Goal: Communication & Community: Participate in discussion

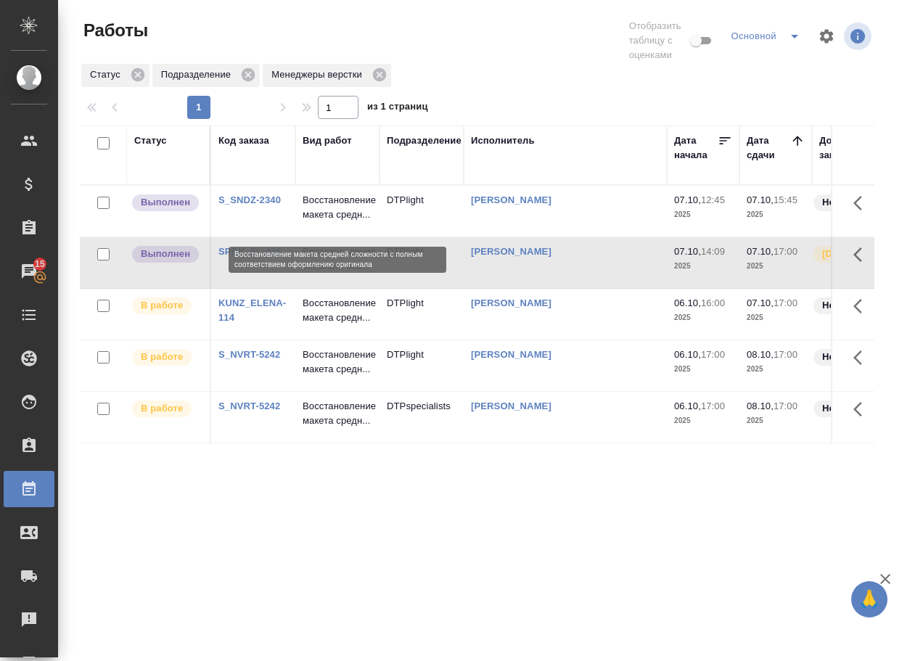
drag, startPoint x: 0, startPoint y: 0, endPoint x: 340, endPoint y: 223, distance: 406.2
click at [340, 222] on p "Восстановление макета средн..." at bounding box center [338, 207] width 70 height 29
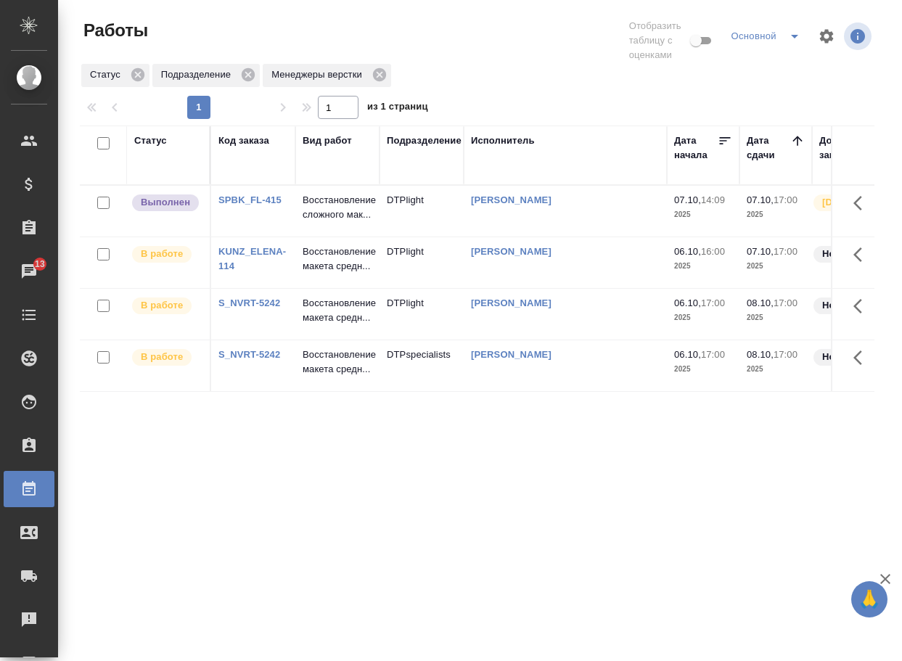
click at [322, 218] on p "Восстановление сложного мак..." at bounding box center [338, 207] width 70 height 29
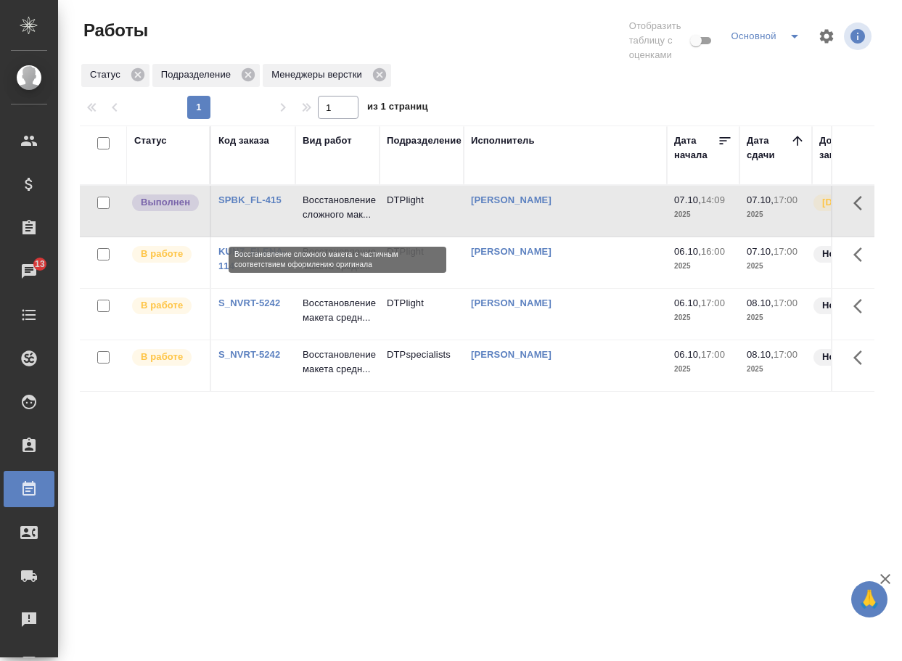
click at [322, 218] on p "Восстановление сложного мак..." at bounding box center [338, 207] width 70 height 29
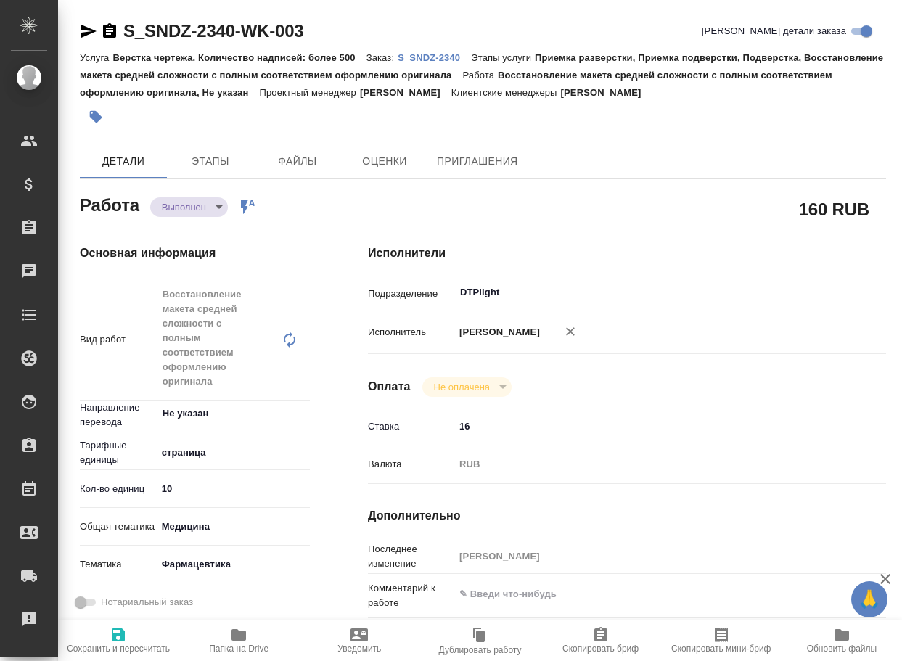
type textarea "x"
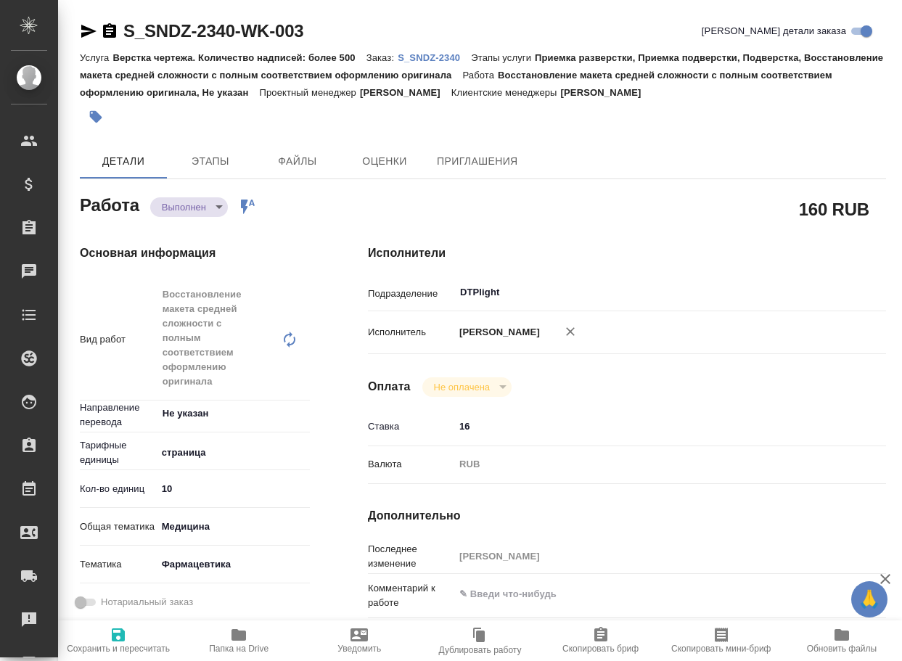
type textarea "x"
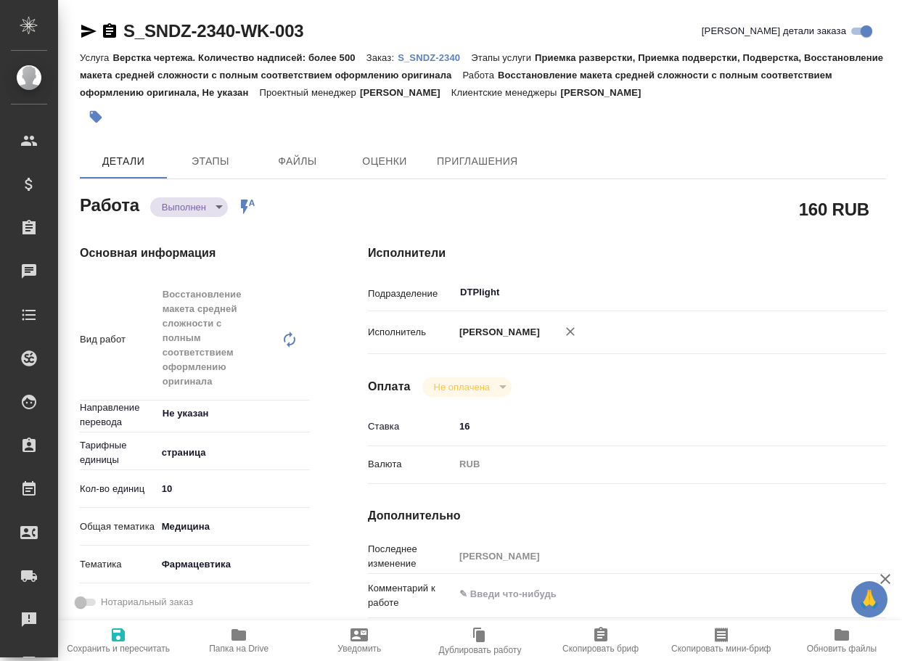
type textarea "x"
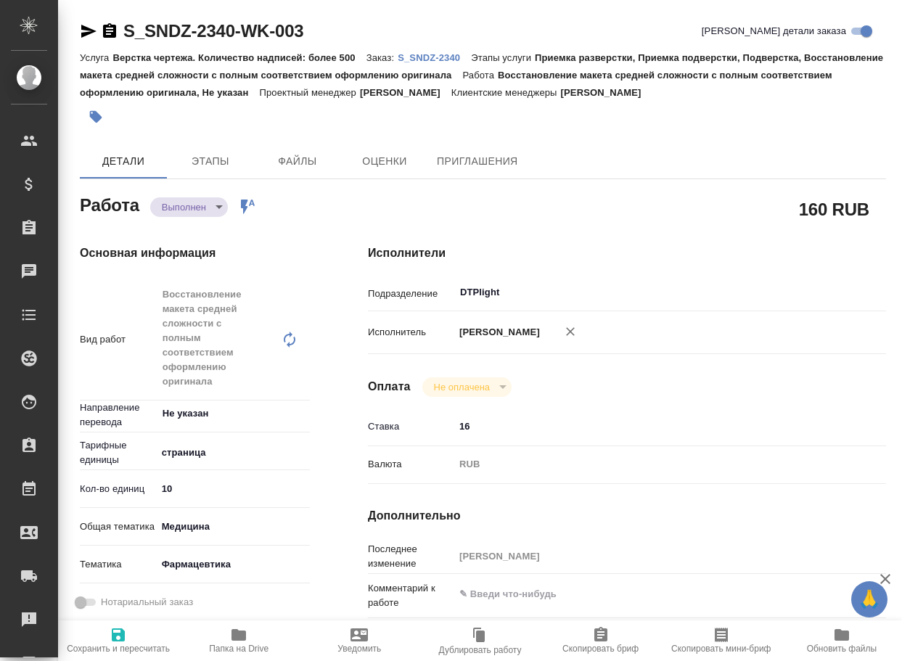
click at [242, 641] on icon "button" at bounding box center [238, 635] width 15 height 12
type textarea "x"
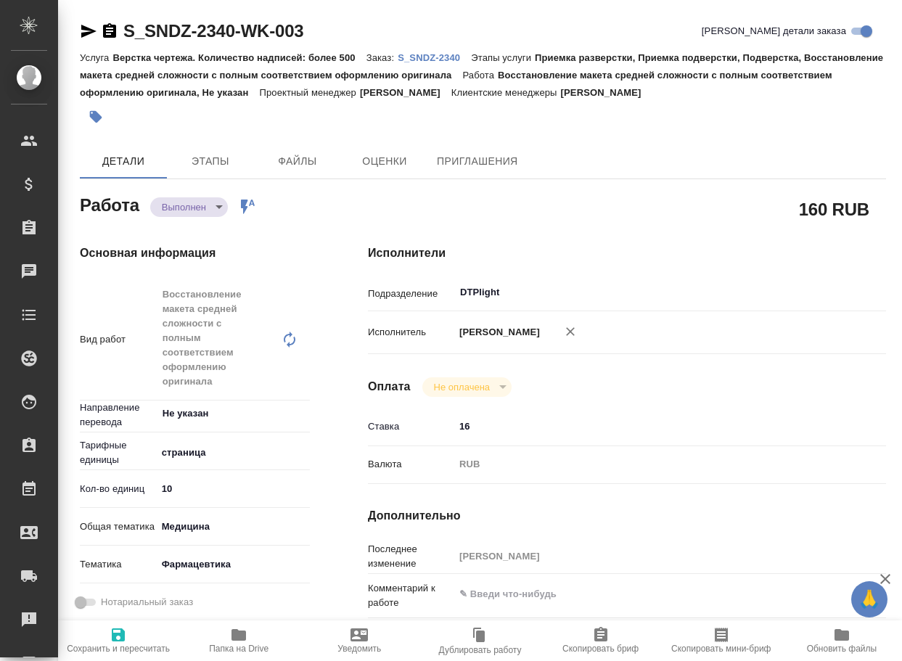
type textarea "x"
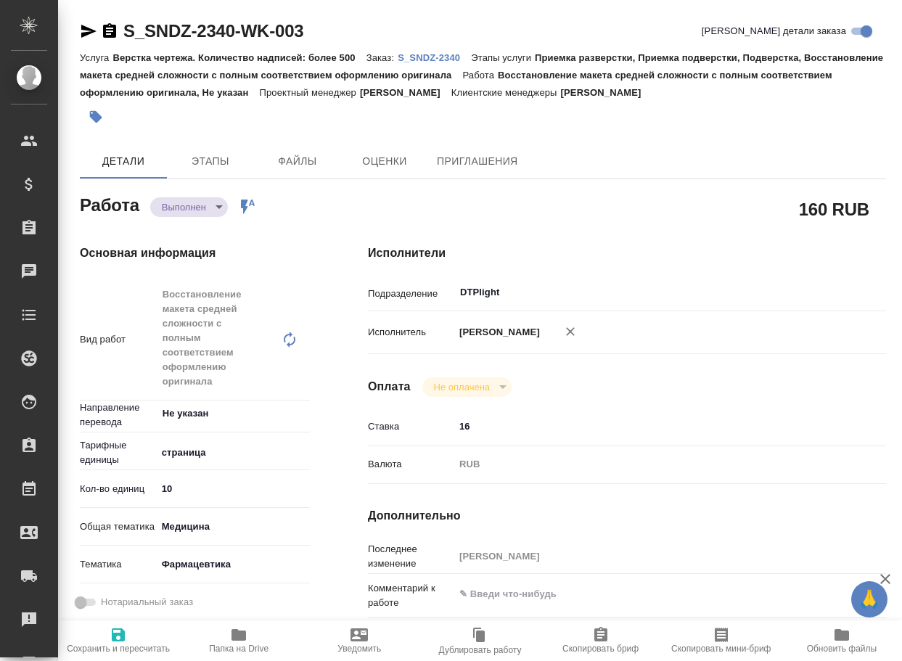
type textarea "x"
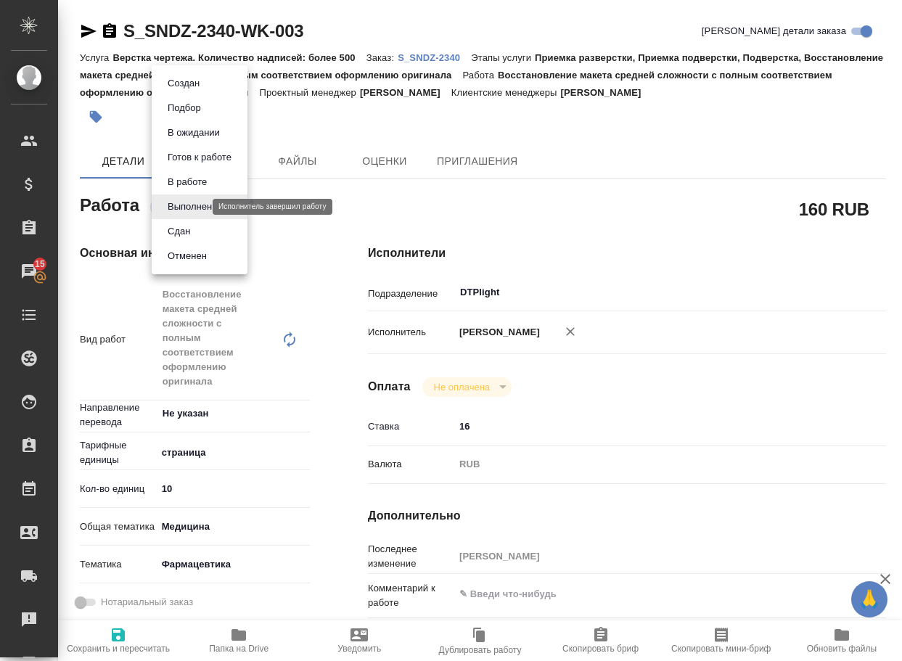
click at [200, 204] on body "🙏 .cls-1 fill:#fff; AWATERA Arsenyeva Vera Клиенты Спецификации Заказы 15 Чаты …" at bounding box center [451, 330] width 902 height 661
click at [194, 231] on button "Сдан" at bounding box center [178, 232] width 31 height 16
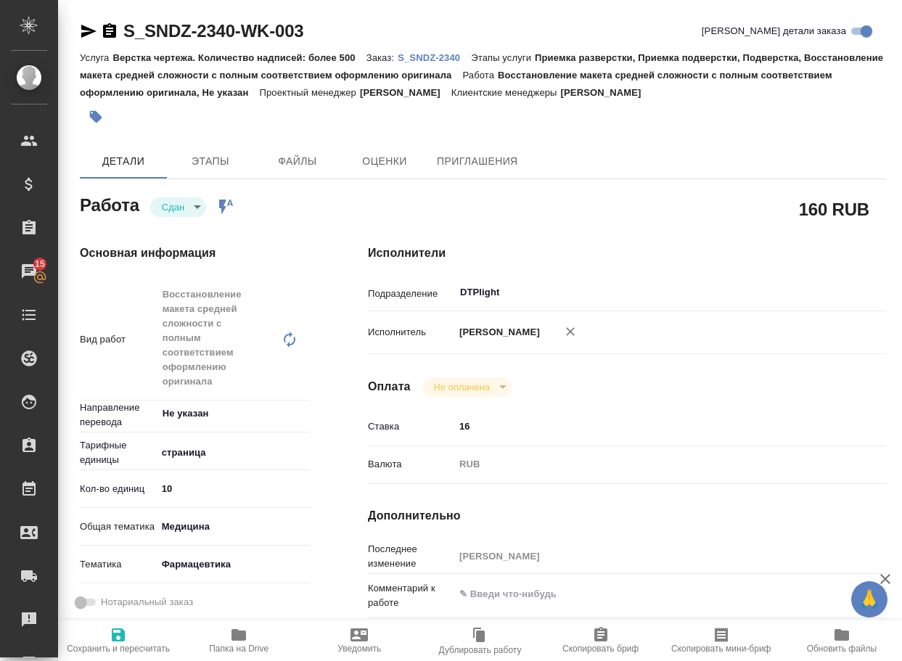
click at [470, 55] on p "S_SNDZ-2340" at bounding box center [434, 57] width 73 height 11
type textarea "x"
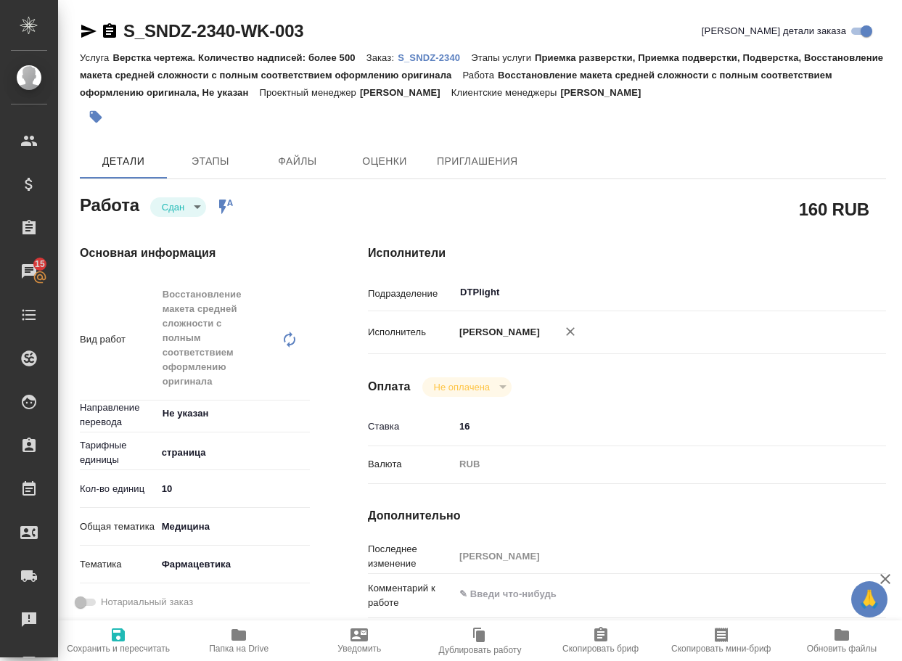
type textarea "x"
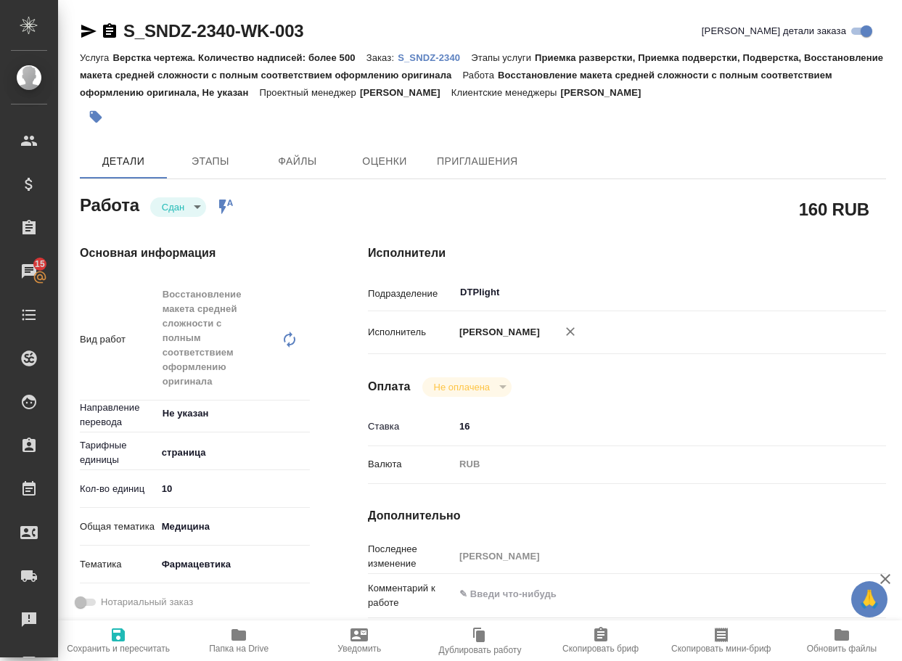
type textarea "x"
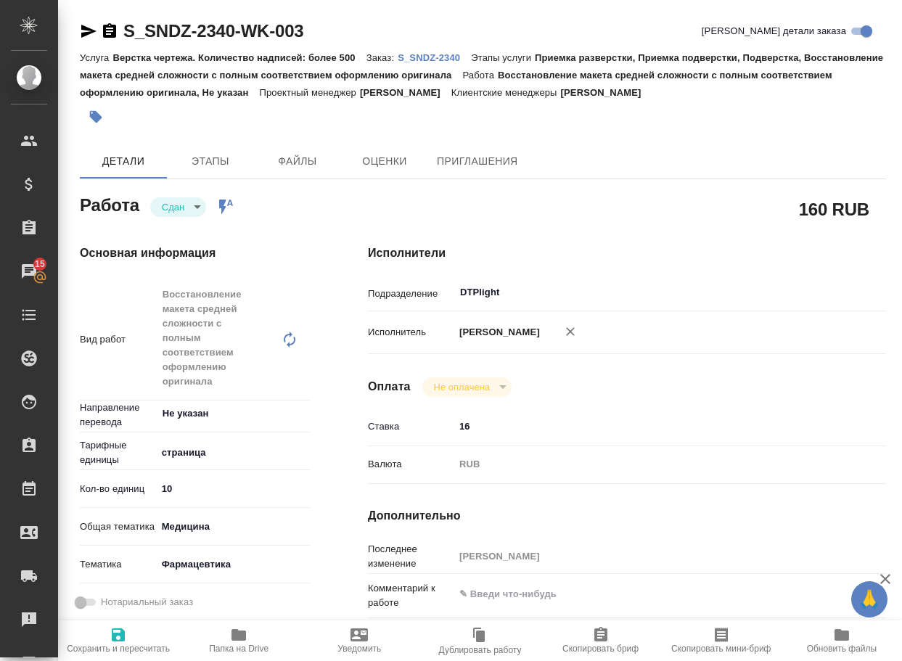
type textarea "x"
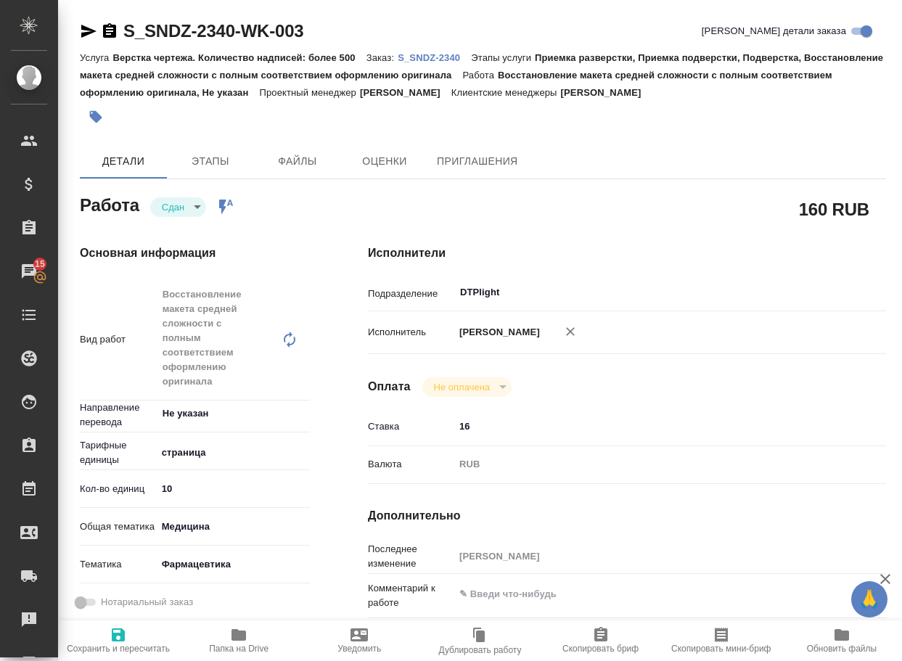
type textarea "x"
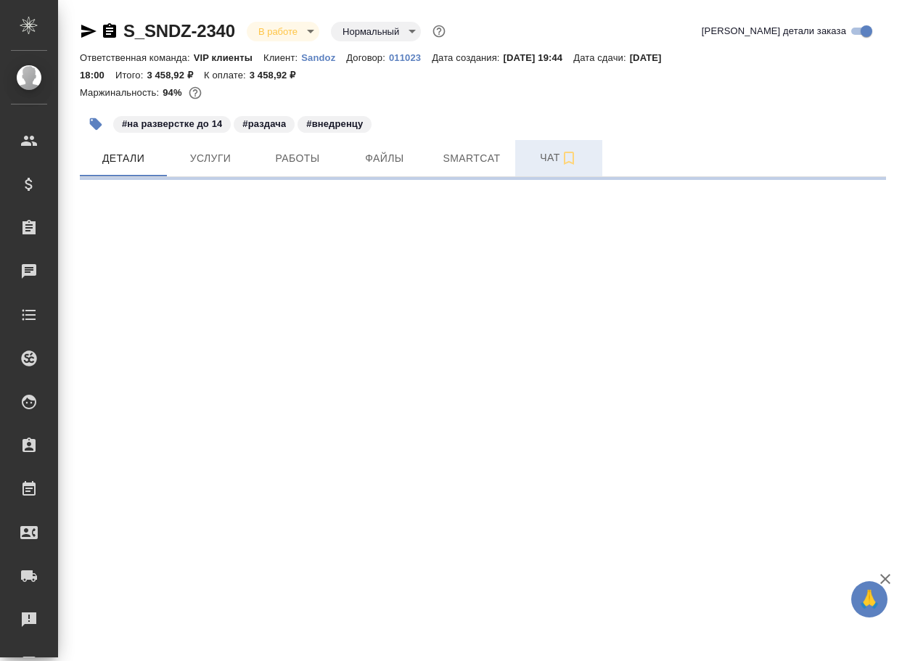
click at [540, 163] on span "Чат" at bounding box center [559, 158] width 70 height 18
select select "RU"
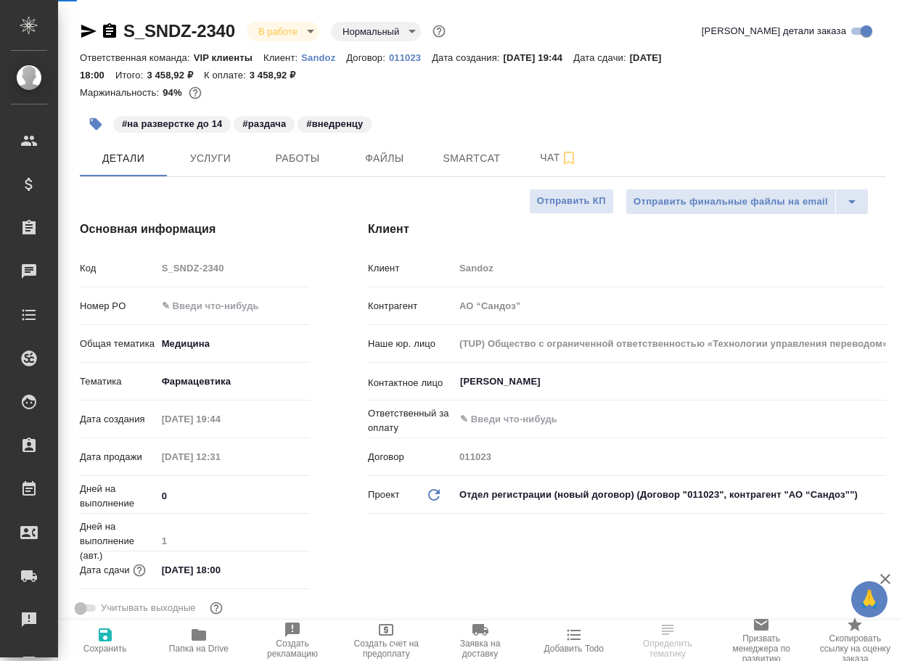
type textarea "x"
type input "[PERSON_NAME]"
type input "Комаров Роман"
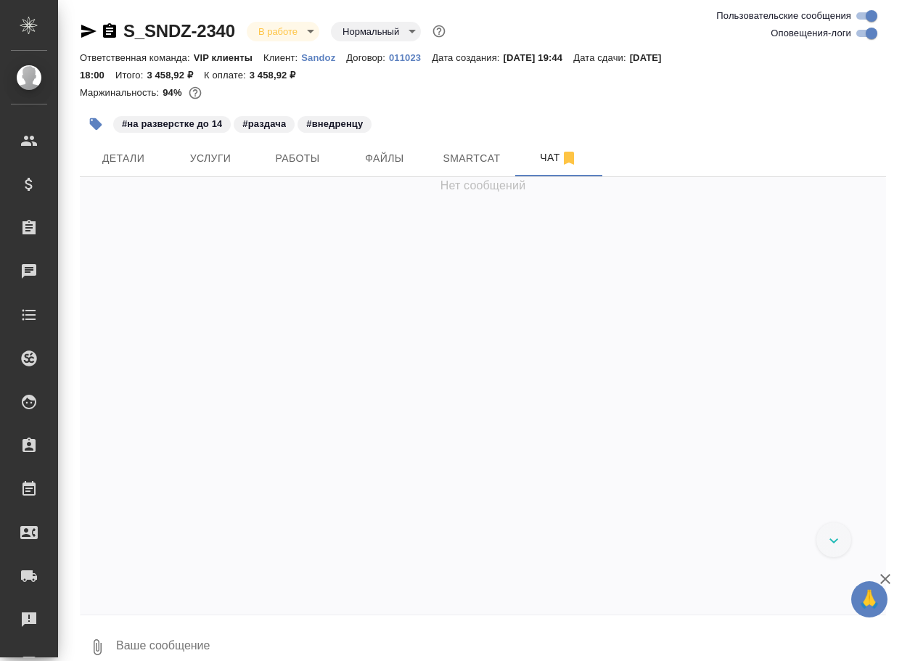
click at [234, 636] on textarea at bounding box center [500, 647] width 771 height 49
paste textarea "https://drive.awatera.com/apps/files/files/10615180?dir=/Shares/Sandoz/Orders/S…"
type textarea "https://drive.awatera.com/apps/files/files/10615180?dir=/Shares/Sandoz/Orders/S…"
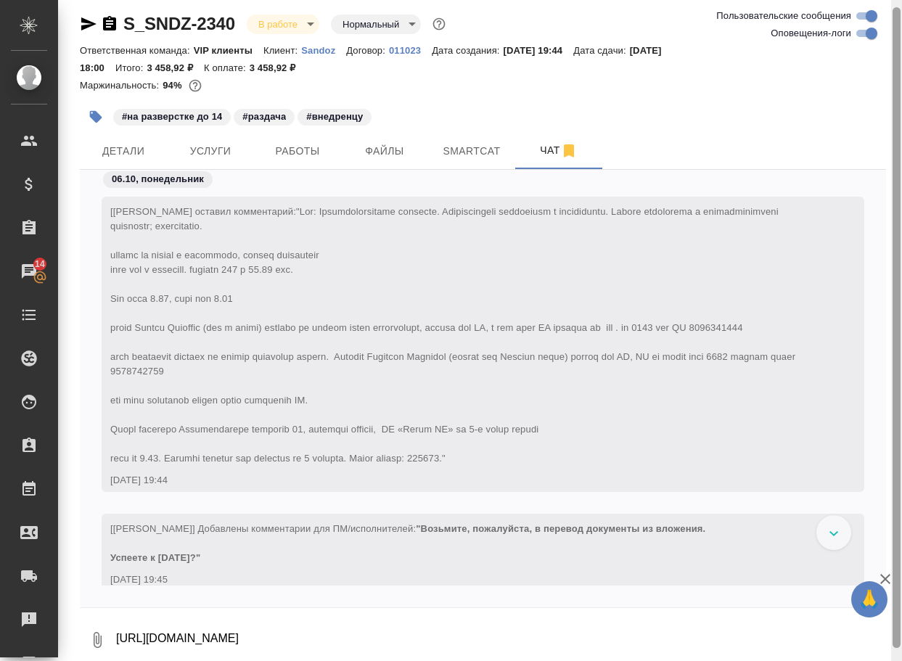
scroll to position [11711, 0]
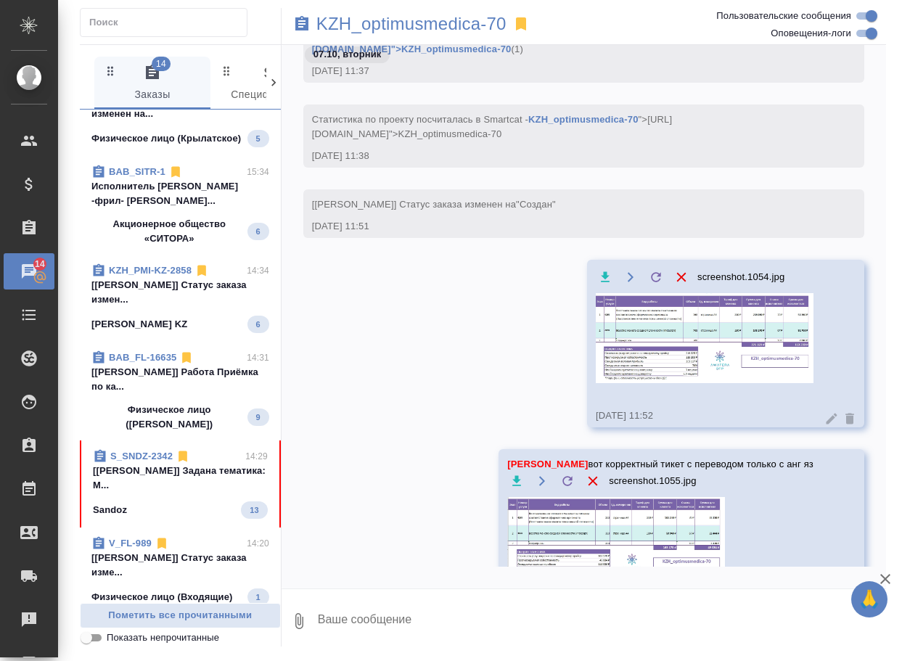
scroll to position [363, 0]
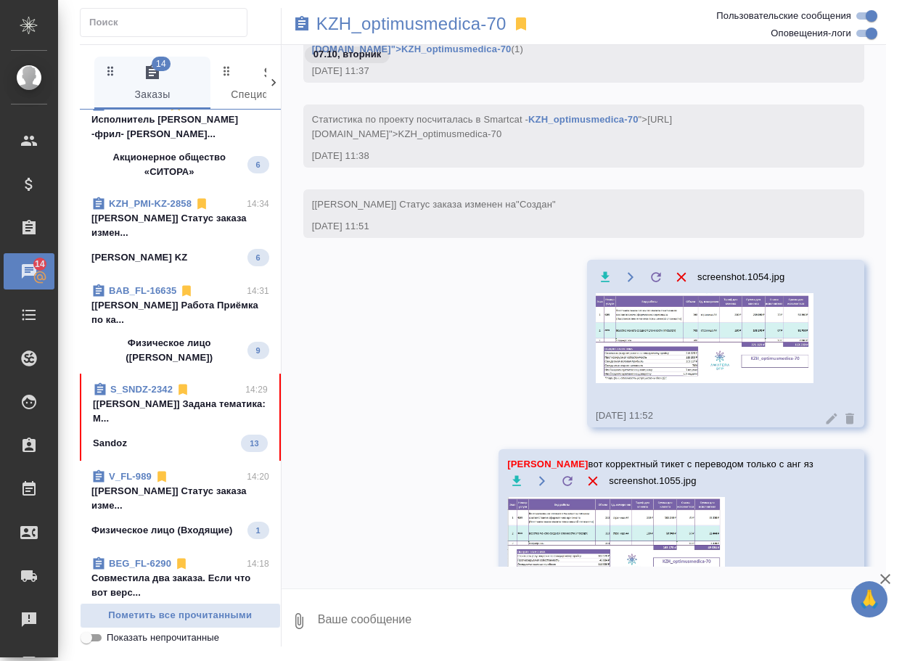
drag, startPoint x: 179, startPoint y: 440, endPoint x: 189, endPoint y: 427, distance: 16.5
click at [179, 439] on span "S_SNDZ-2342 14:29 [Горшкова Валентина] Задана тематика: М... Sandoz 13" at bounding box center [180, 417] width 175 height 70
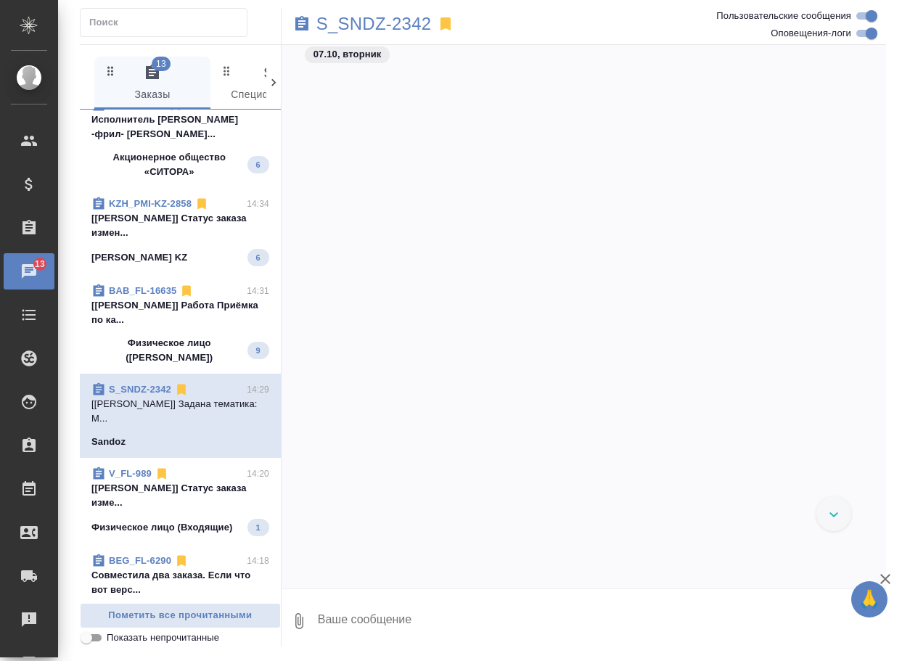
scroll to position [2400, 0]
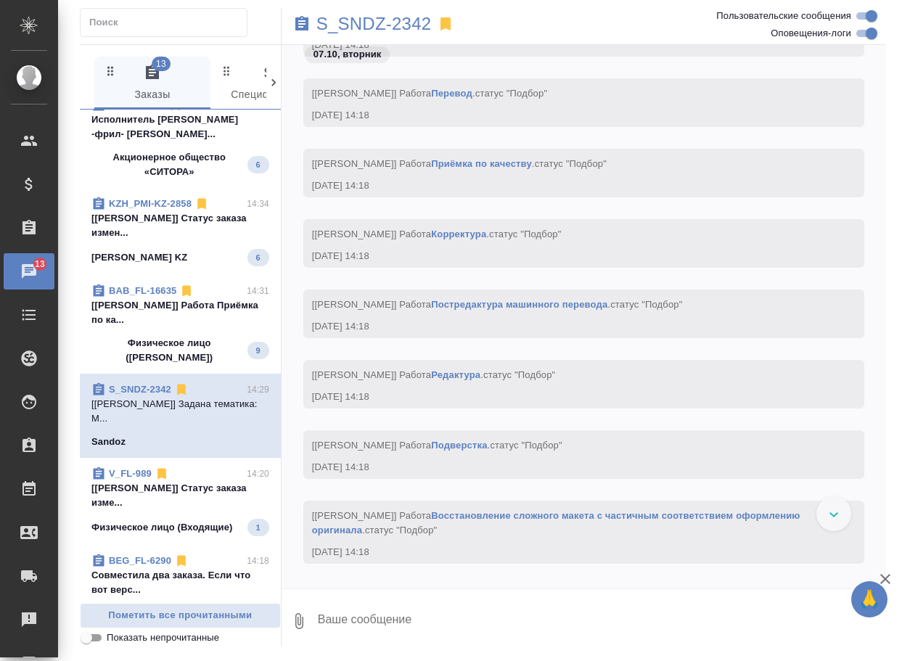
click at [861, 33] on input "Оповещения-логи" at bounding box center [871, 33] width 52 height 17
checkbox input "false"
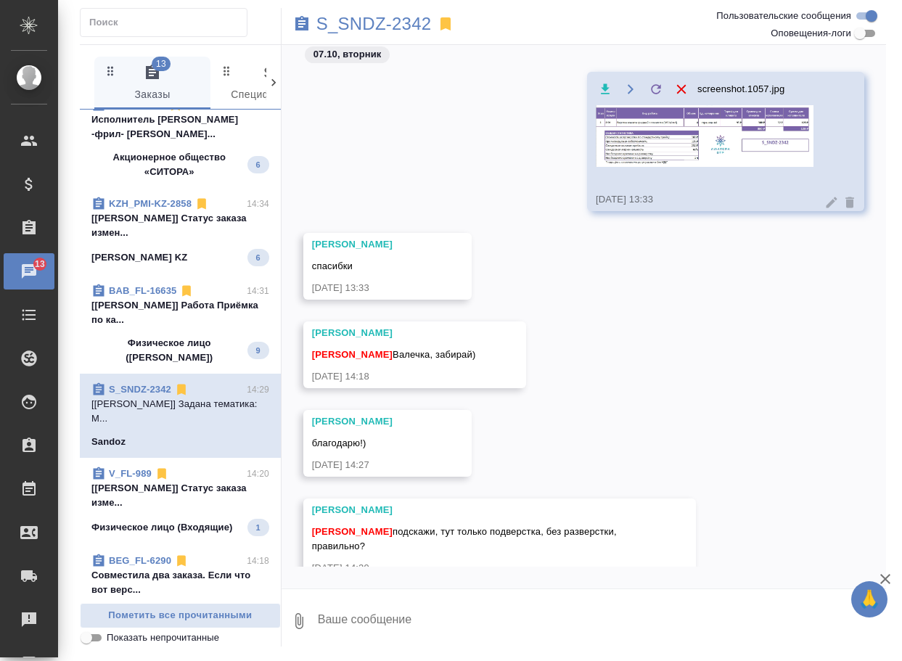
click at [698, 133] on img at bounding box center [705, 136] width 218 height 62
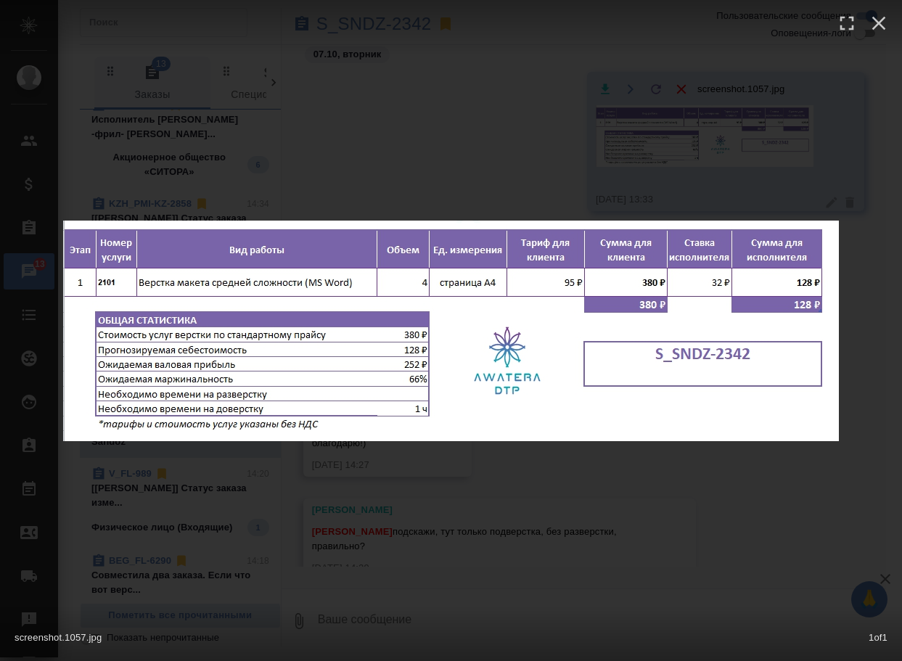
click at [600, 520] on div "screenshot.1057.jpg 1 of 1" at bounding box center [451, 330] width 902 height 661
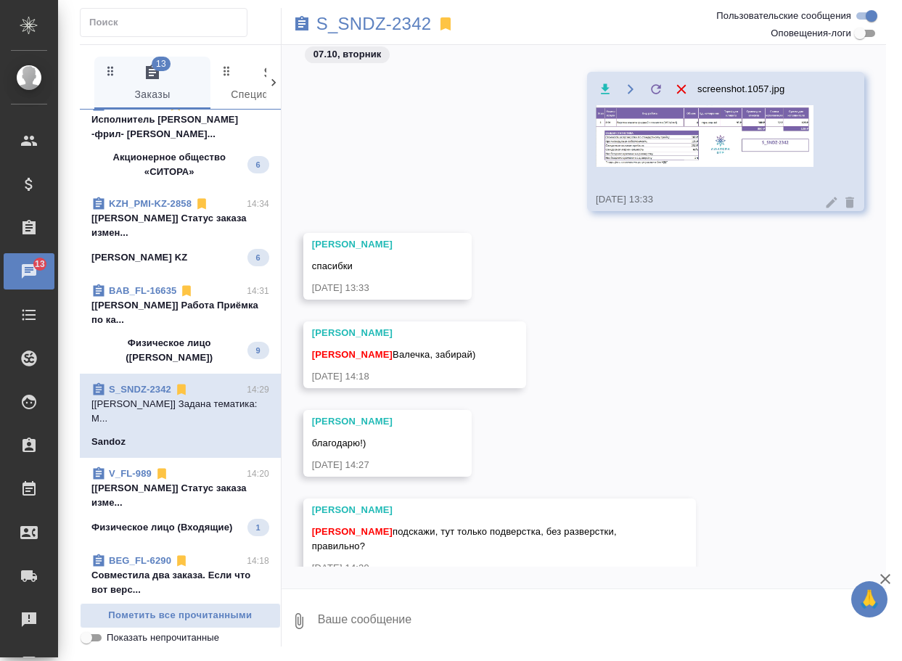
click at [399, 619] on textarea at bounding box center [601, 621] width 570 height 49
click at [324, 616] on textarea "дп, тут же просто ворд" at bounding box center [589, 621] width 546 height 49
click at [473, 630] on textarea "да, тут же просто ворд" at bounding box center [589, 621] width 546 height 49
type textarea "да, тут же просто ворд"
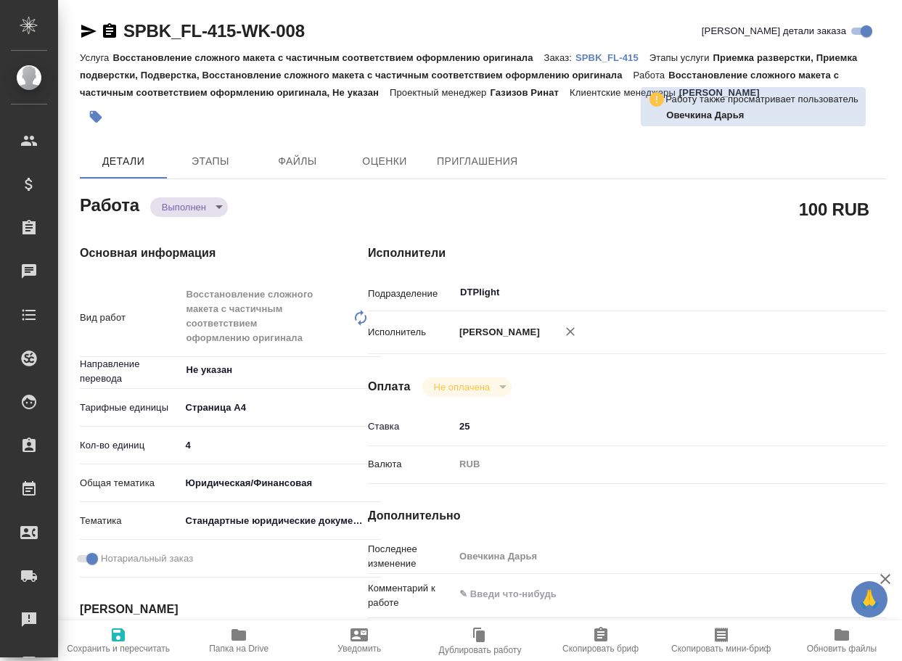
type textarea "x"
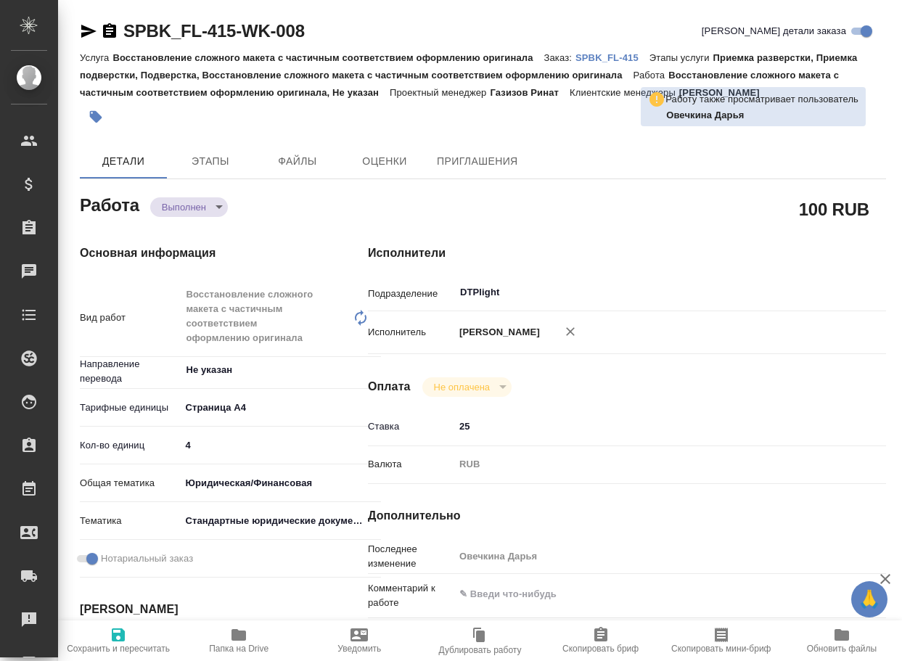
type textarea "x"
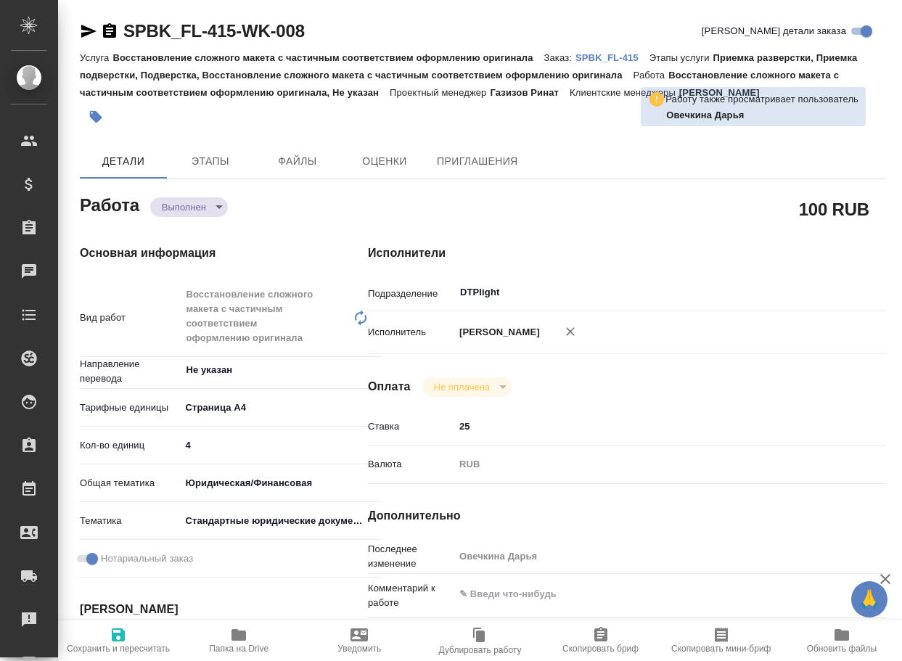
type textarea "x"
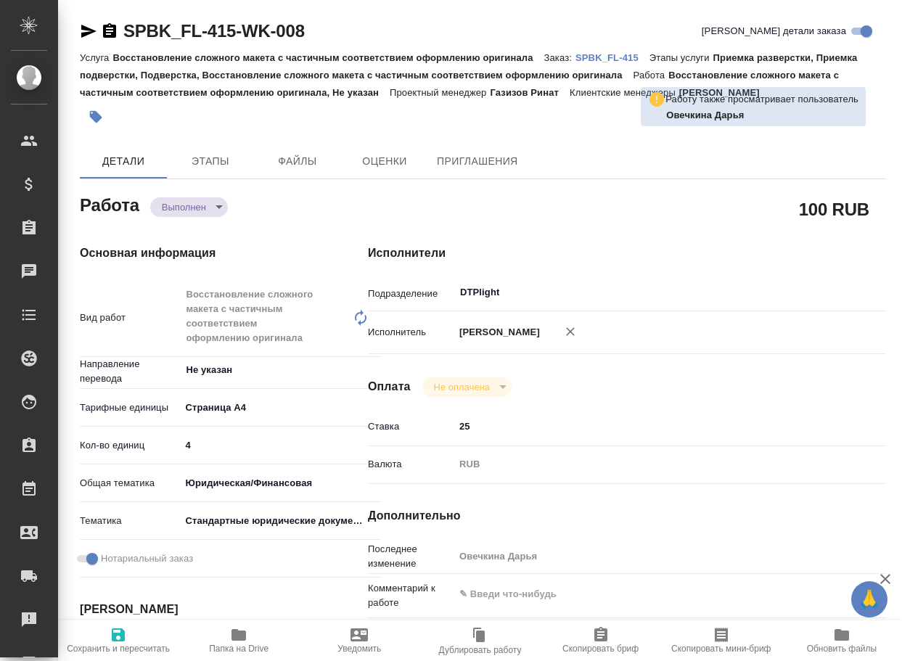
type textarea "x"
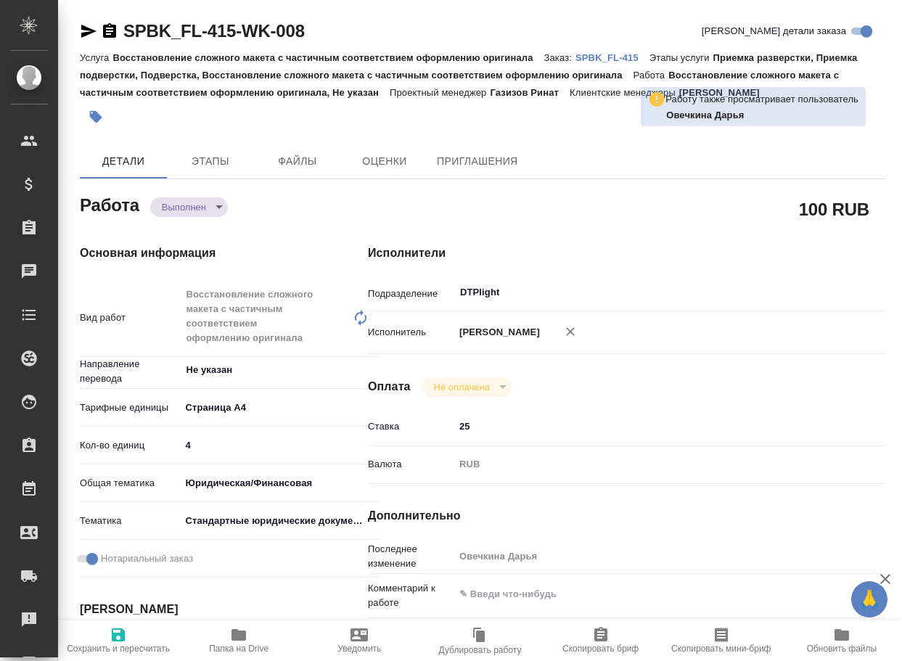
type textarea "x"
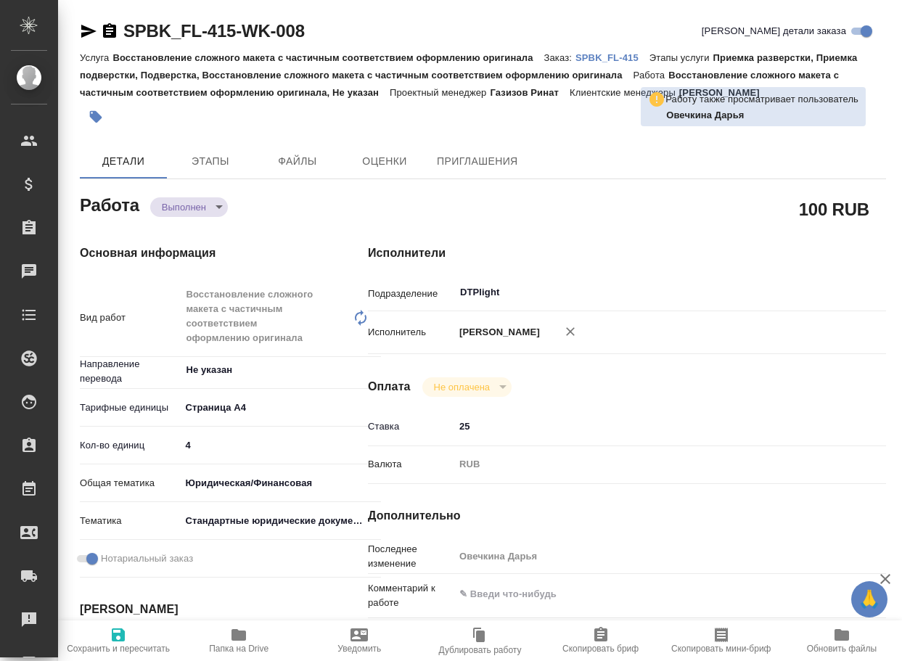
click at [250, 640] on span "Папка на Drive" at bounding box center [238, 640] width 103 height 28
type textarea "x"
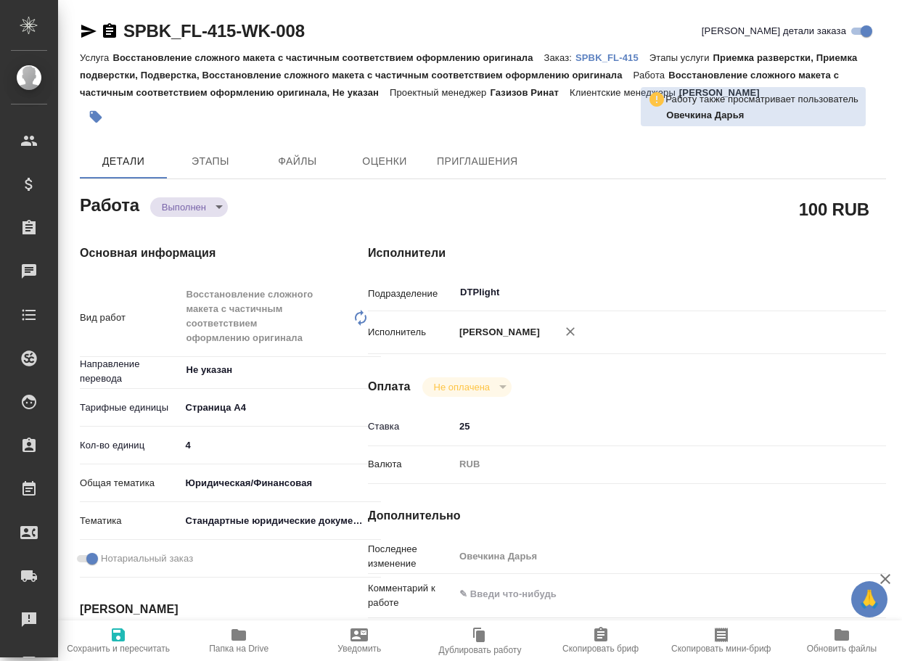
type textarea "x"
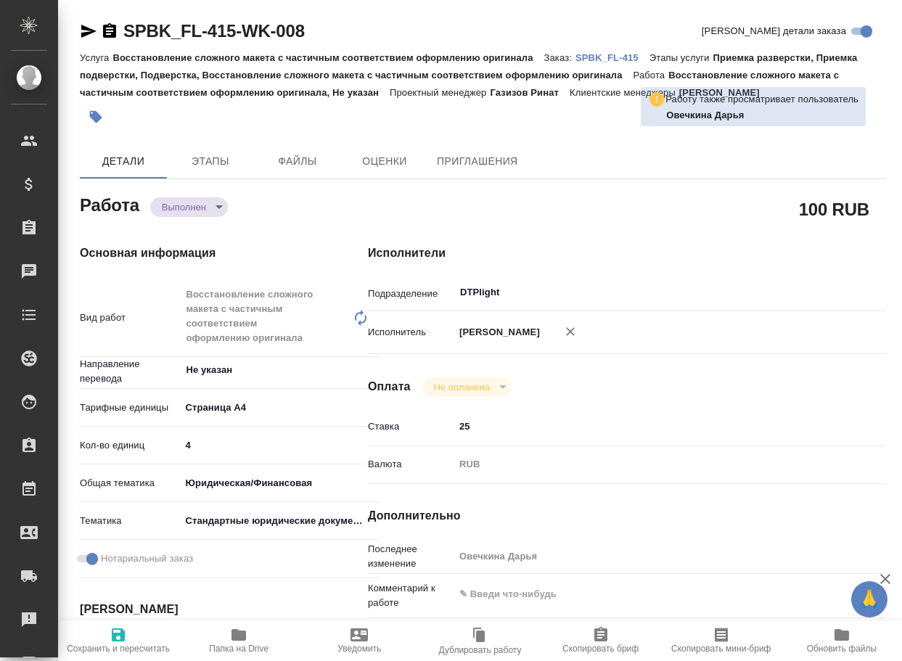
type textarea "x"
click at [191, 205] on body "🙏 .cls-1 fill:#fff; AWATERA Arsenyeva Vera Клиенты Спецификации Заказы 13 Чаты …" at bounding box center [451, 330] width 902 height 661
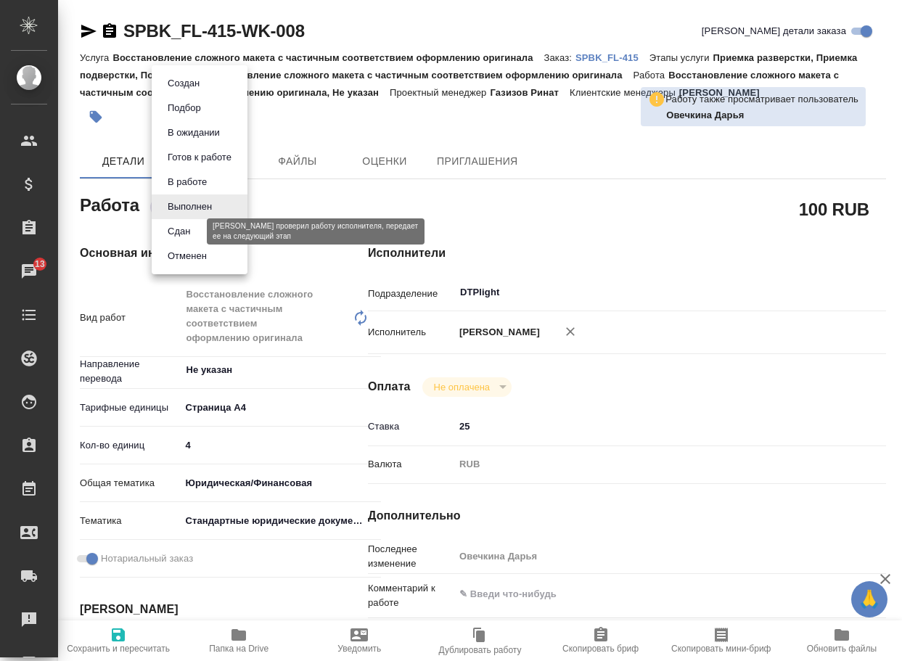
click at [182, 237] on button "Сдан" at bounding box center [178, 232] width 31 height 16
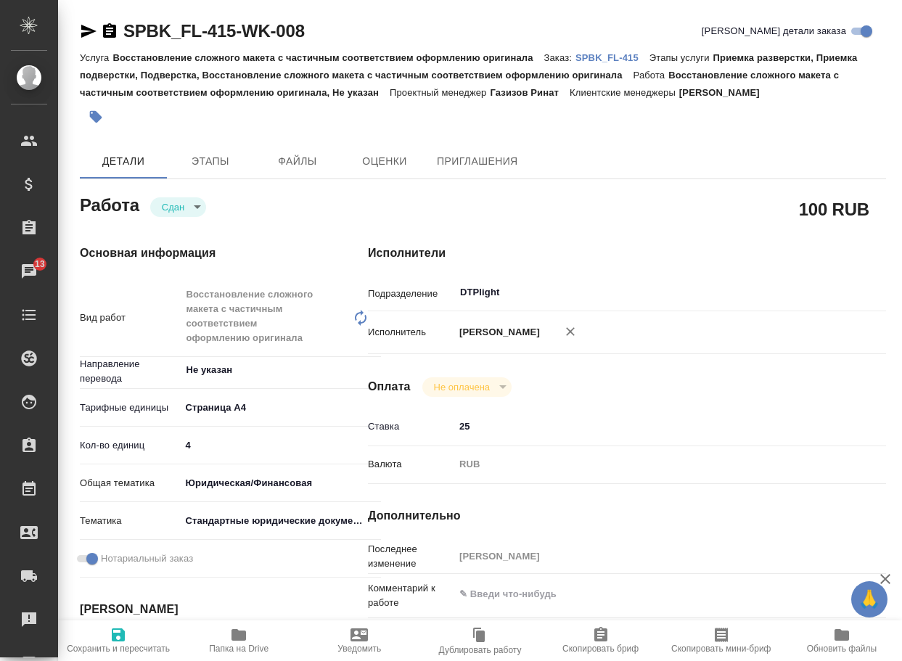
type textarea "x"
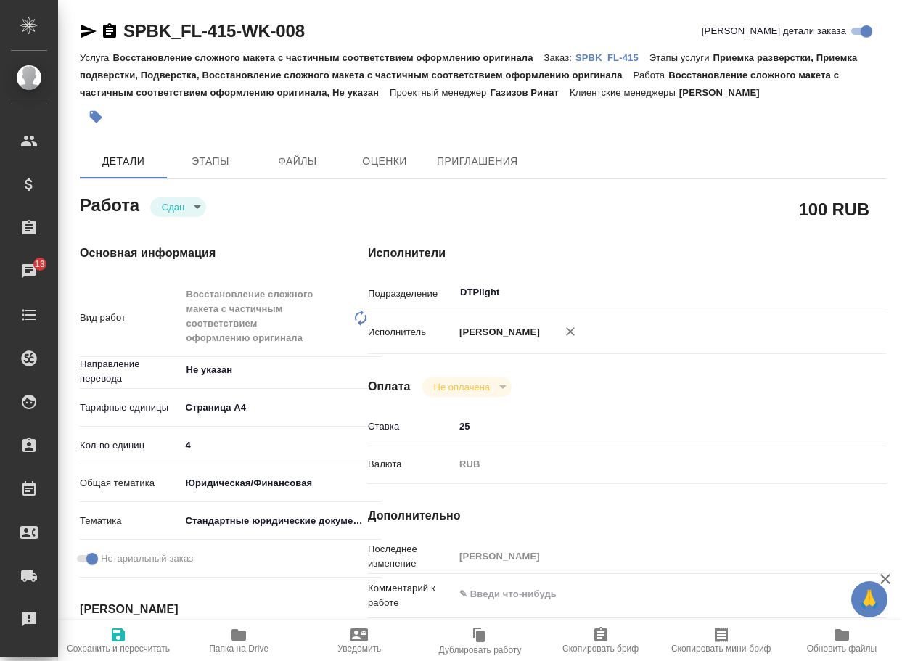
type textarea "x"
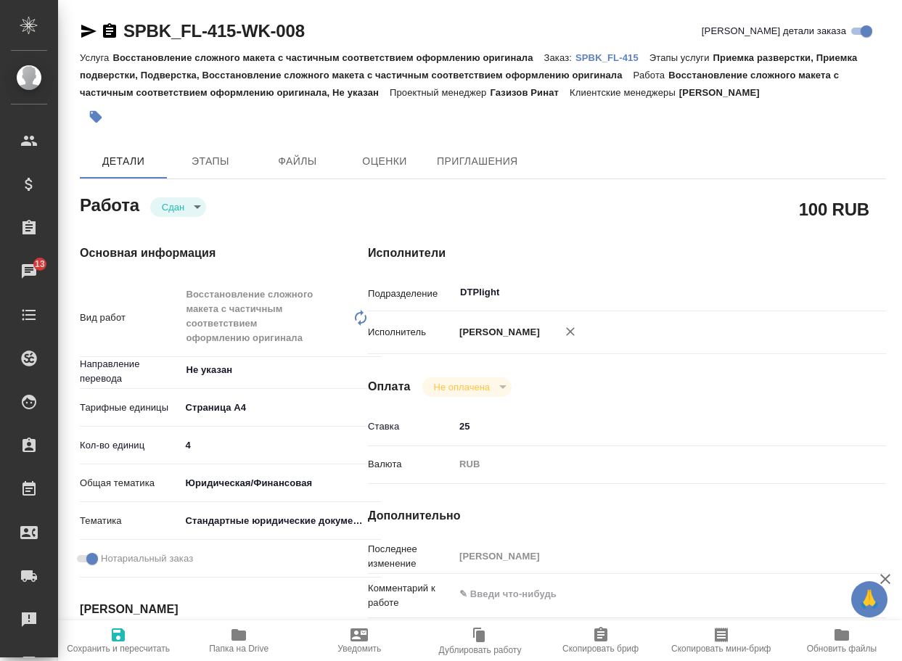
type textarea "x"
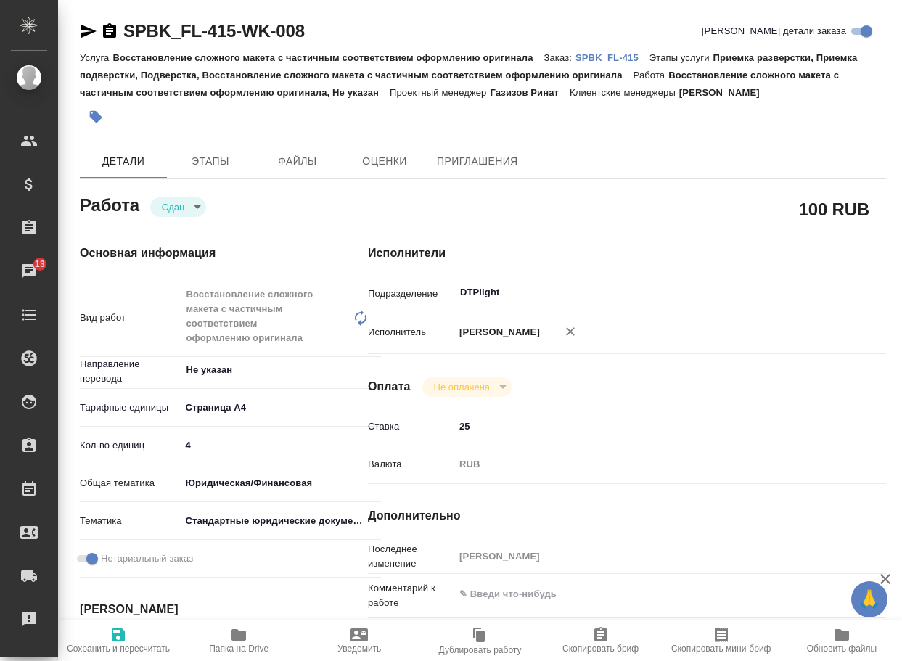
click at [623, 60] on p "SPBK_FL-415" at bounding box center [612, 57] width 74 height 11
type textarea "x"
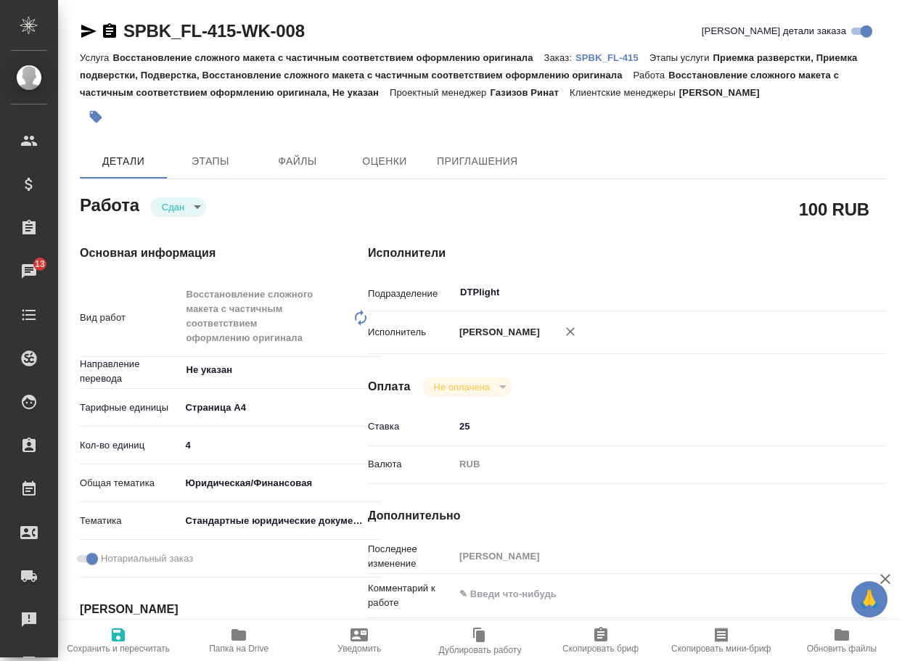
type textarea "x"
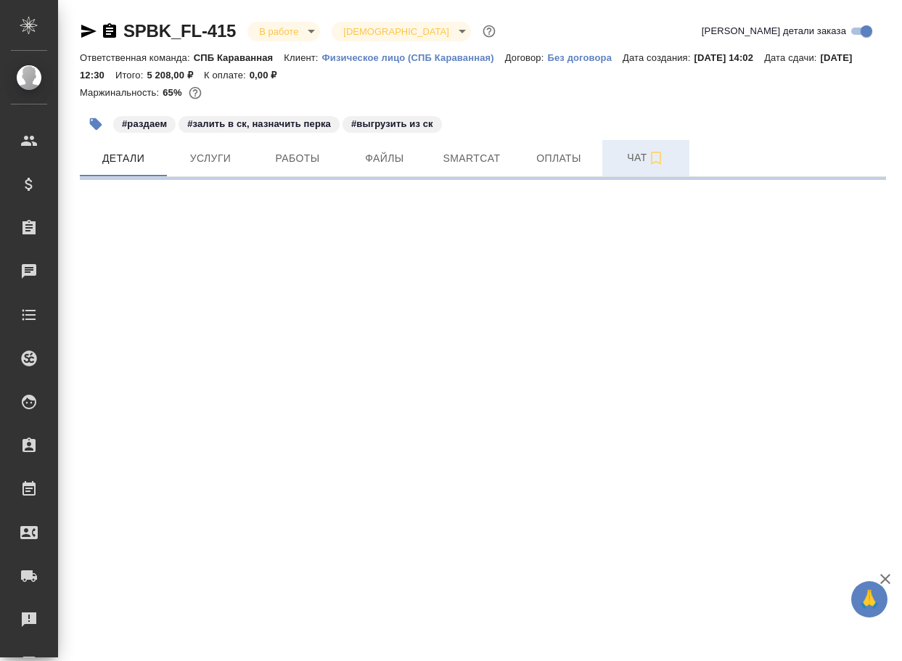
click at [623, 160] on span "Чат" at bounding box center [646, 158] width 70 height 18
select select "RU"
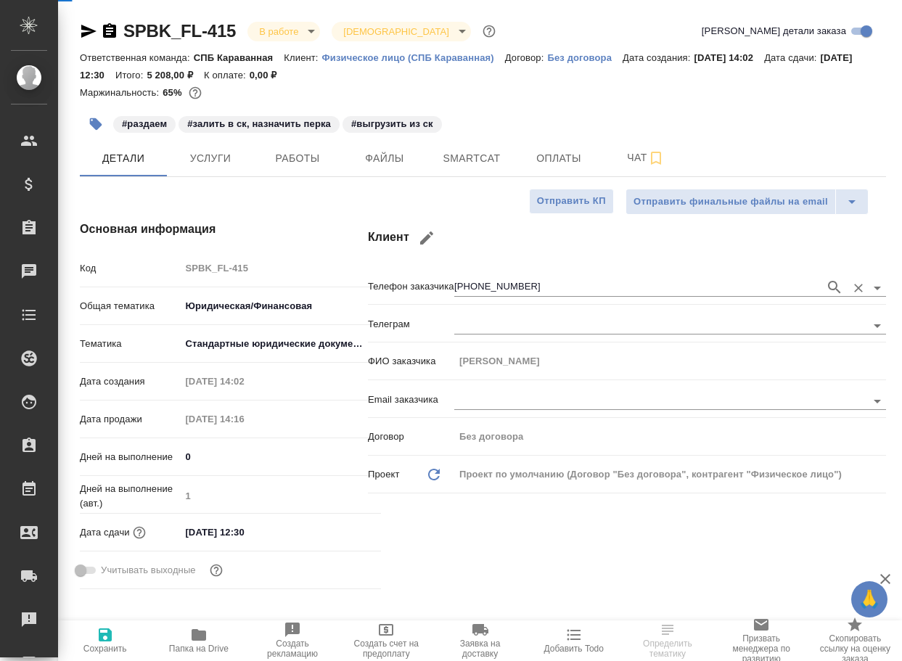
type textarea "x"
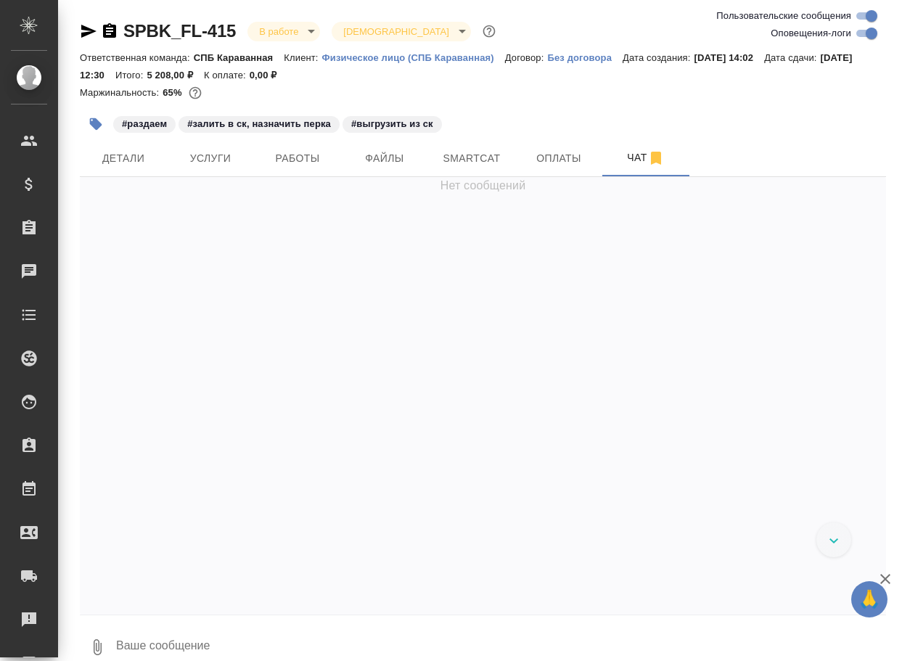
click at [232, 636] on textarea at bounding box center [500, 647] width 771 height 49
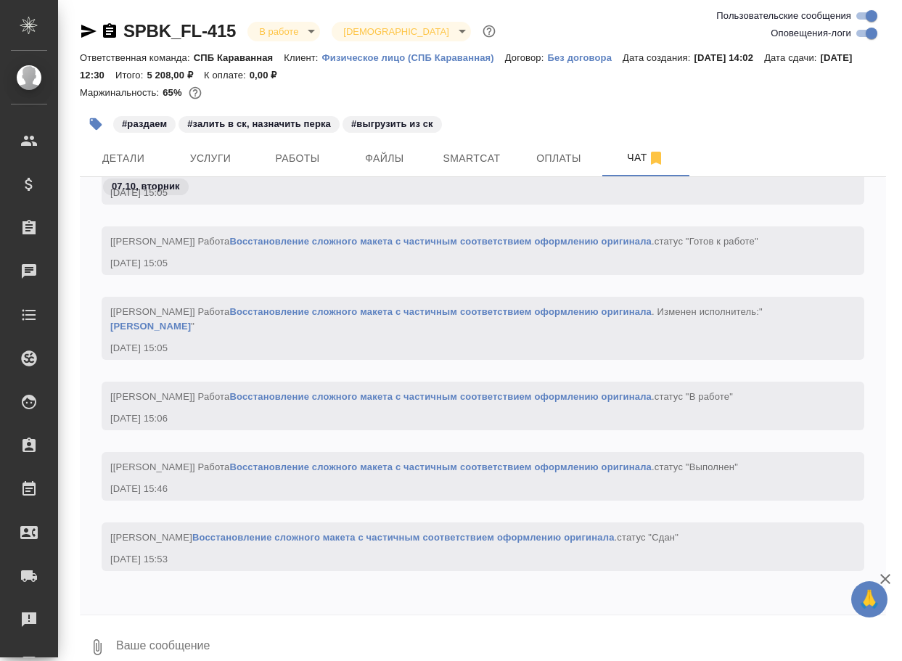
paste textarea "[URL][DOMAIN_NAME]"
type textarea "[URL][DOMAIN_NAME]"
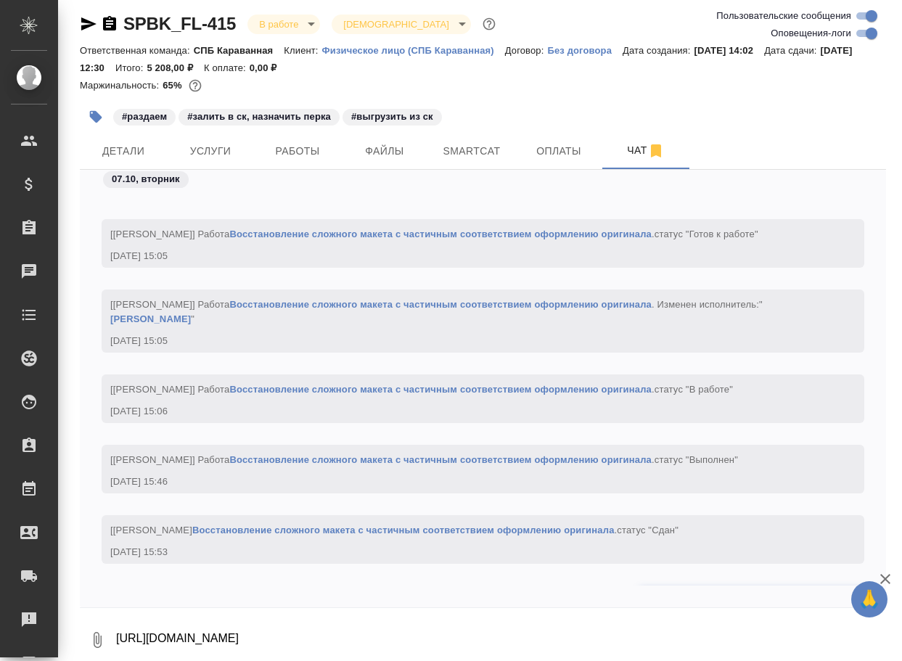
scroll to position [3329, 0]
